Goal: Information Seeking & Learning: Learn about a topic

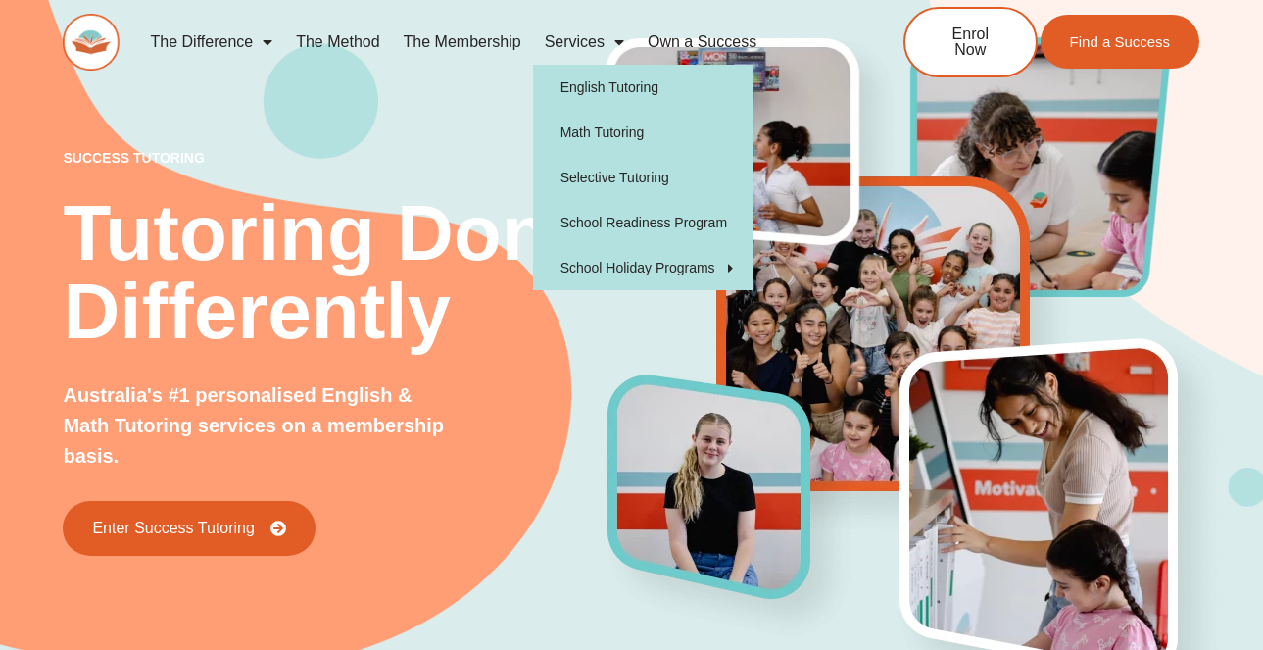
click at [568, 45] on link "Services" at bounding box center [584, 42] width 103 height 45
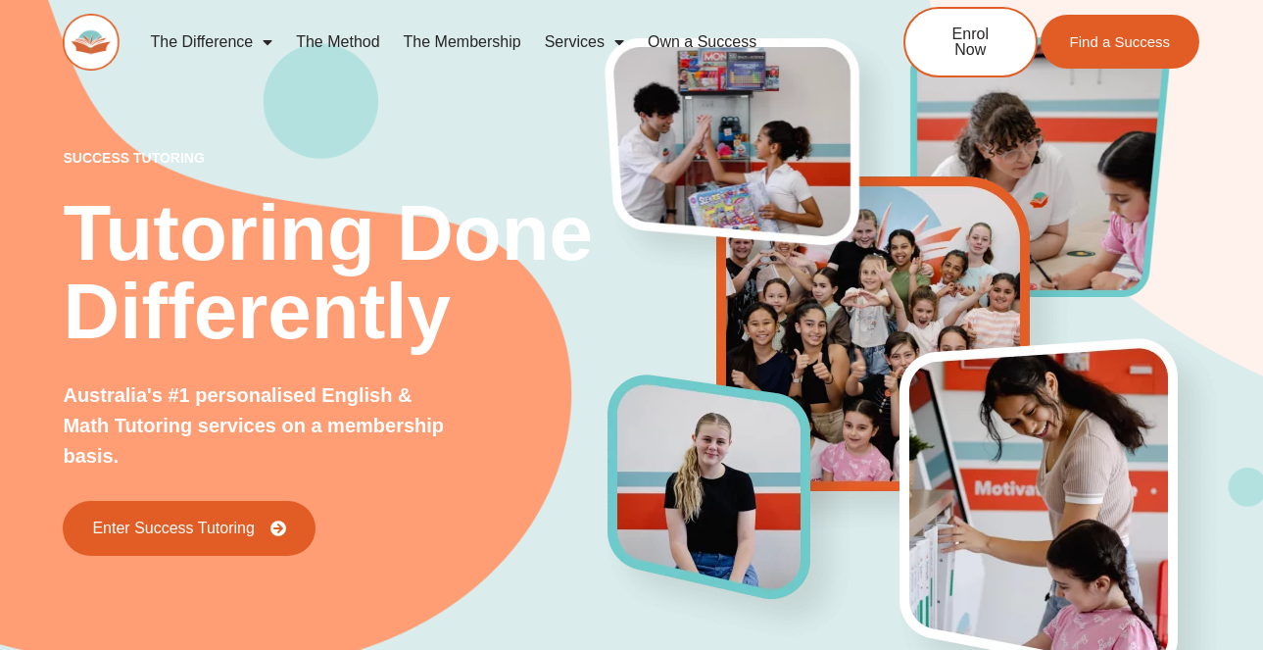
click at [553, 37] on link "Services" at bounding box center [584, 42] width 103 height 45
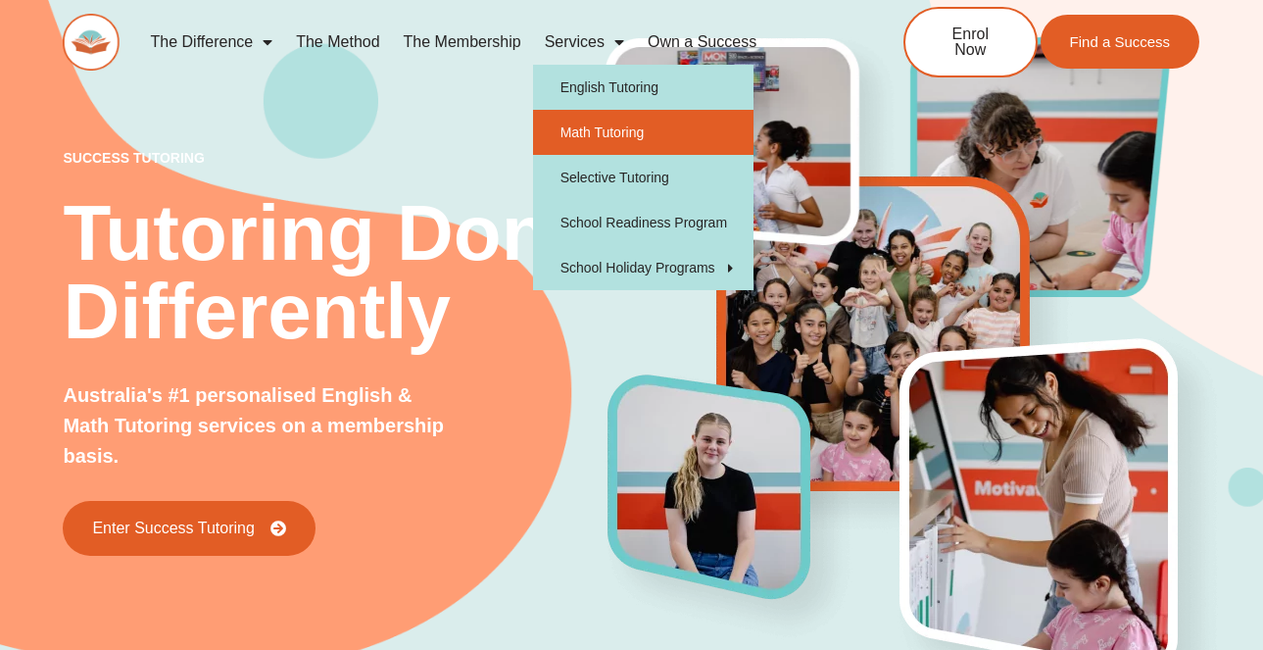
click at [588, 127] on link "Math Tutoring" at bounding box center [643, 132] width 221 height 45
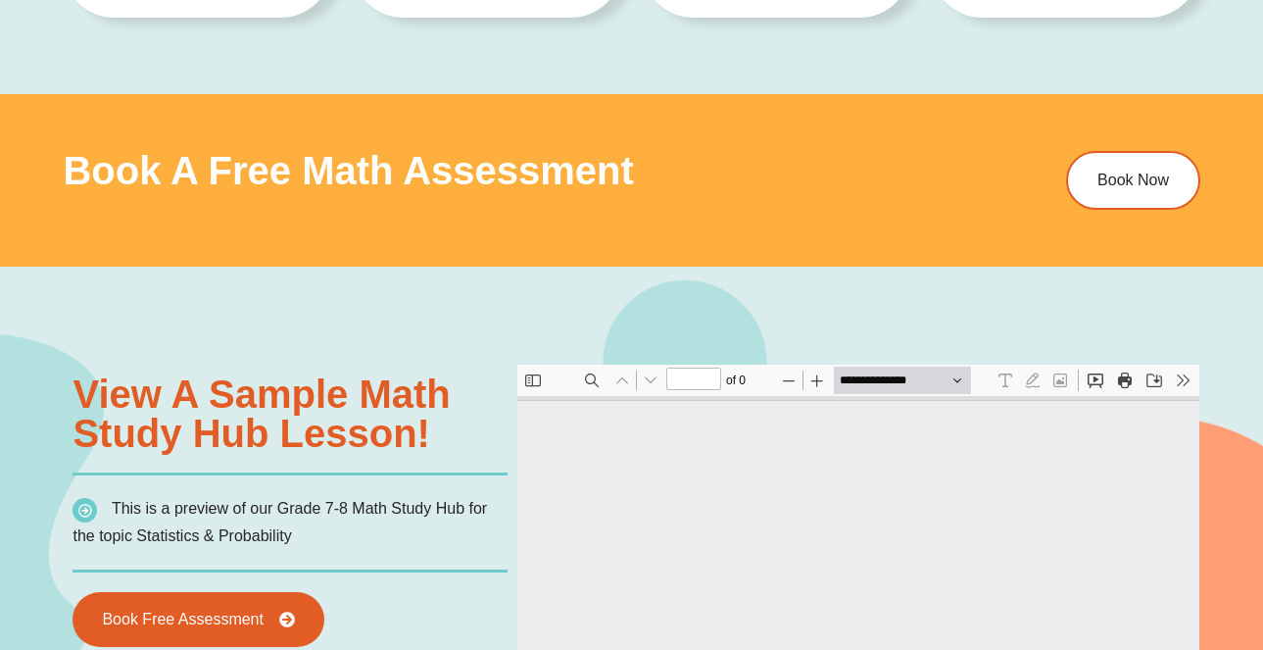
type input "*"
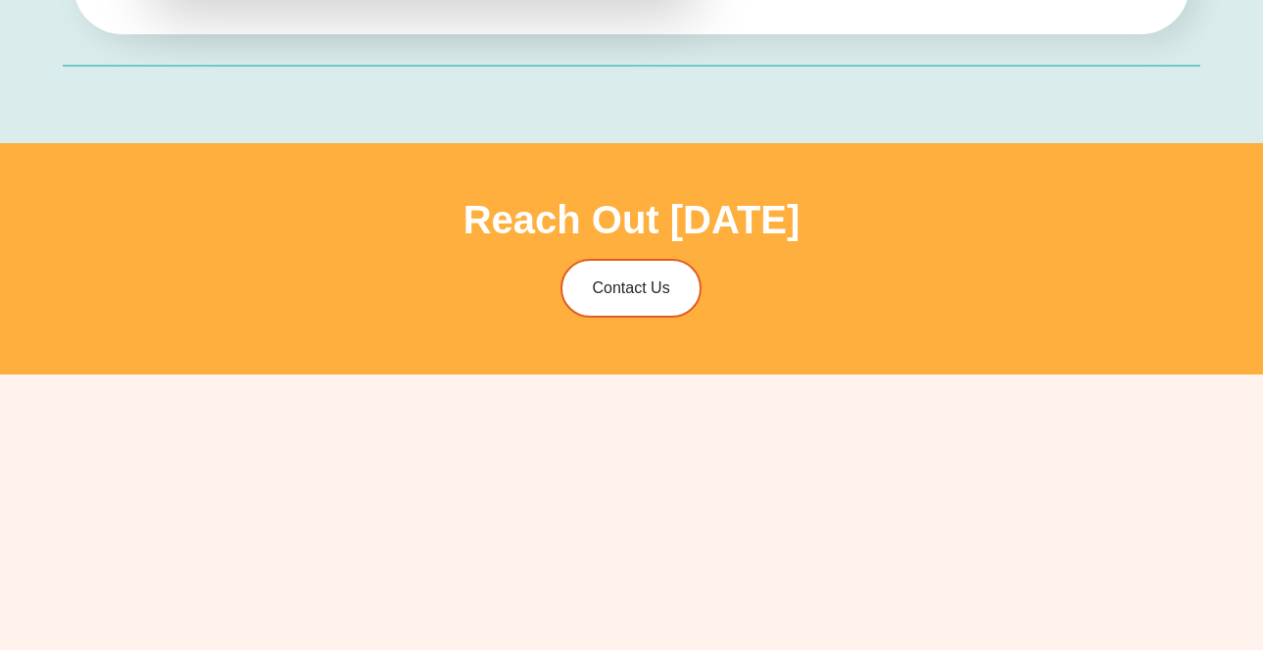
scroll to position [5691, 0]
